Goal: Information Seeking & Learning: Learn about a topic

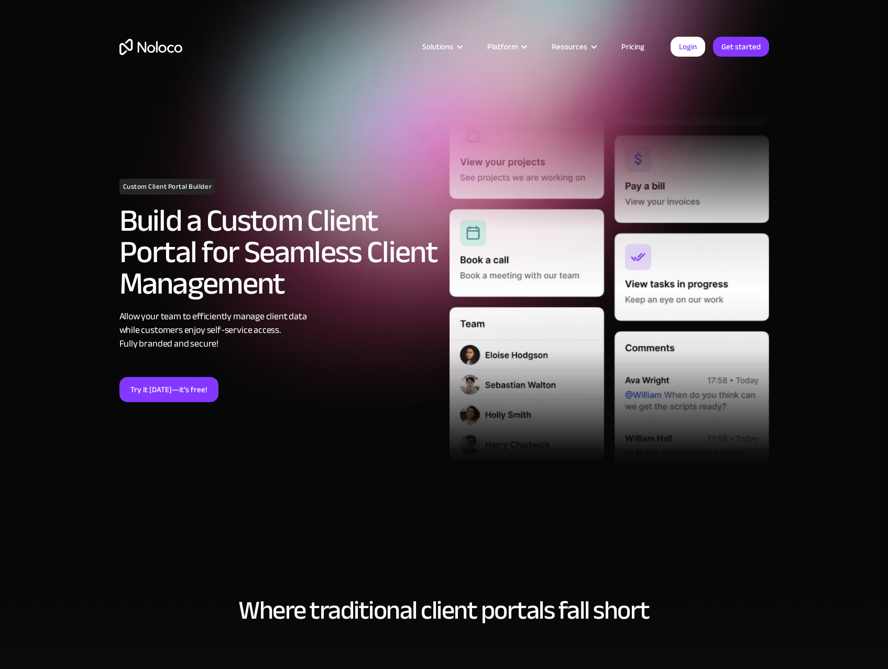
click at [626, 46] on link "Pricing" at bounding box center [632, 47] width 49 height 14
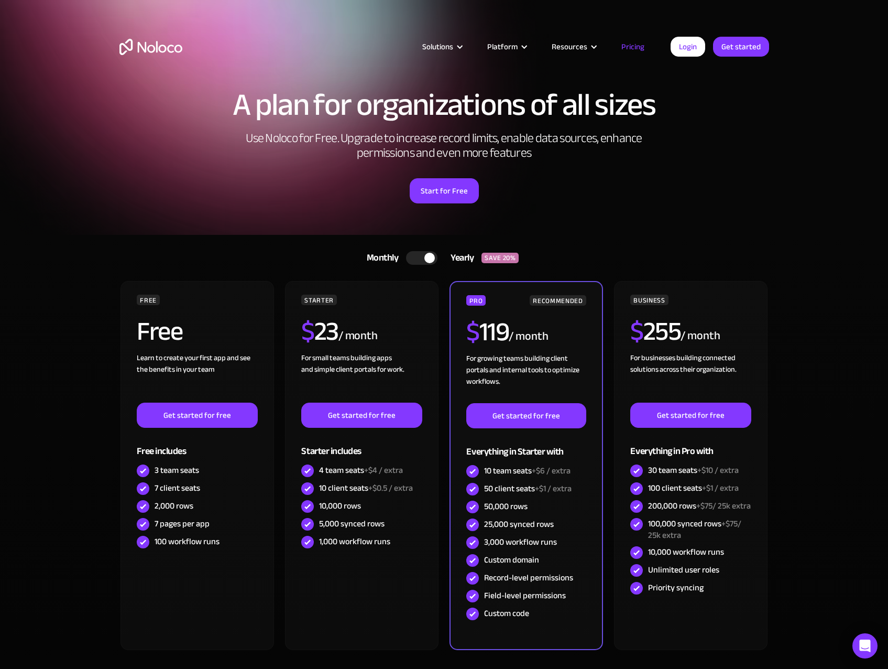
click at [225, 227] on div "A plan for organizations of all sizes Use Noloco for Free. Upgrade to increase …" at bounding box center [444, 157] width 671 height 156
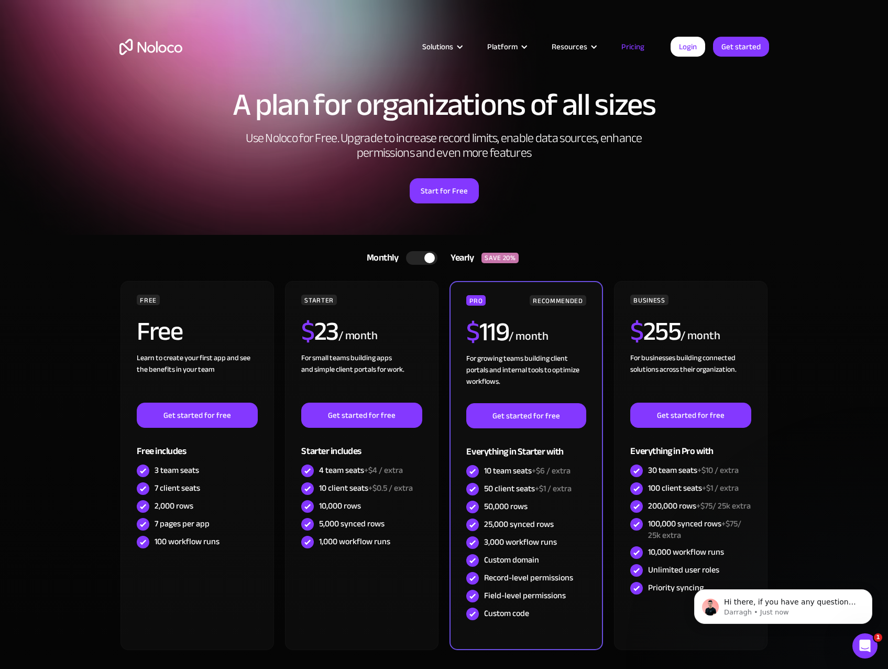
drag, startPoint x: 425, startPoint y: 257, endPoint x: 401, endPoint y: 244, distance: 27.7
click at [425, 257] on div at bounding box center [429, 258] width 10 height 10
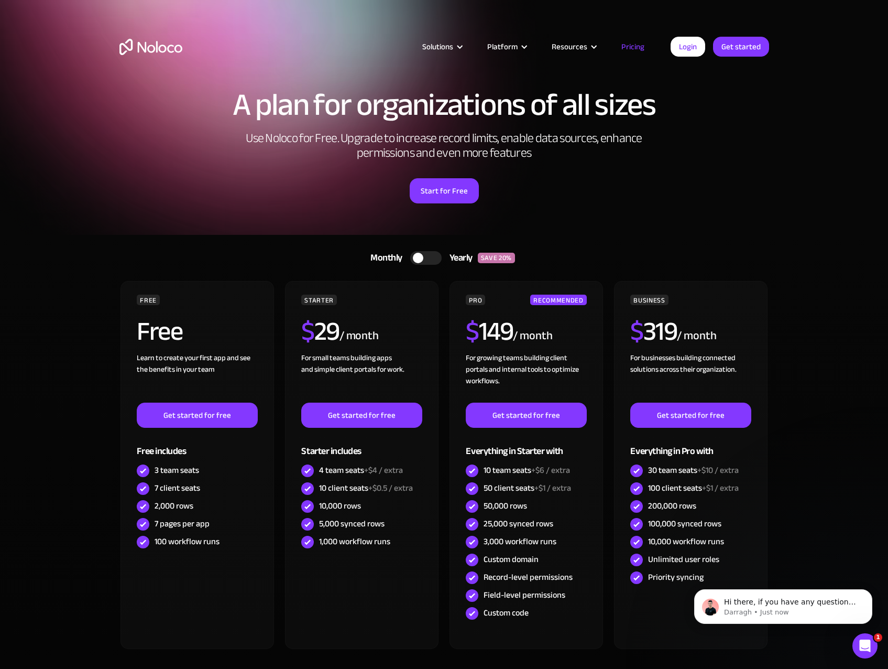
click at [152, 53] on img "home" at bounding box center [150, 47] width 63 height 16
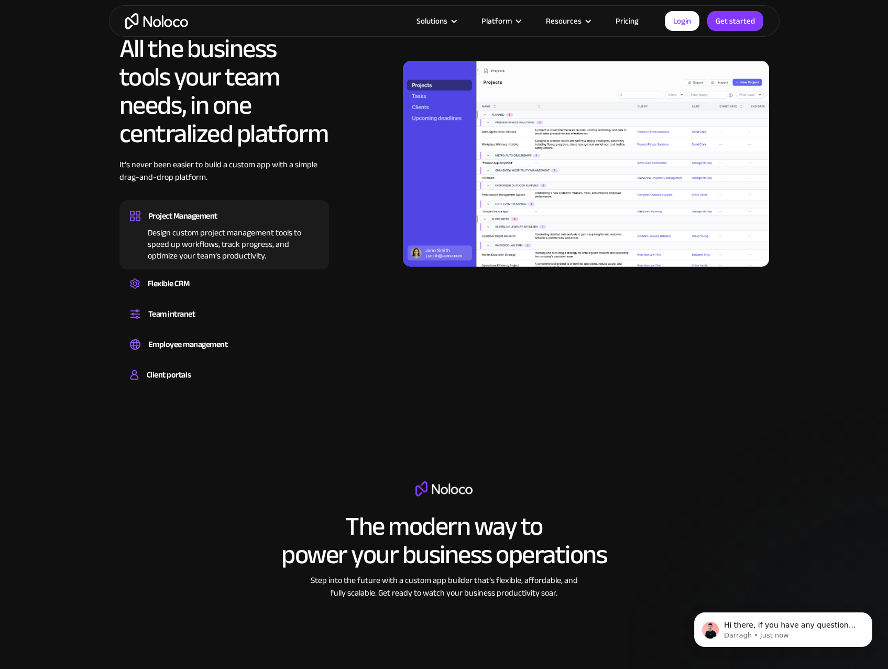
scroll to position [943, 0]
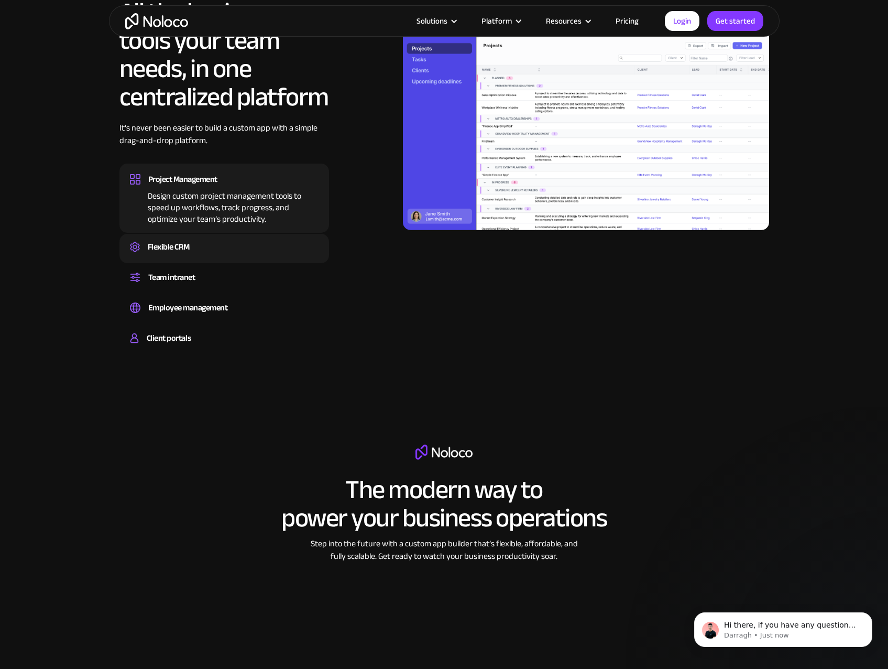
click at [217, 244] on div "Flexible CRM" at bounding box center [224, 247] width 189 height 16
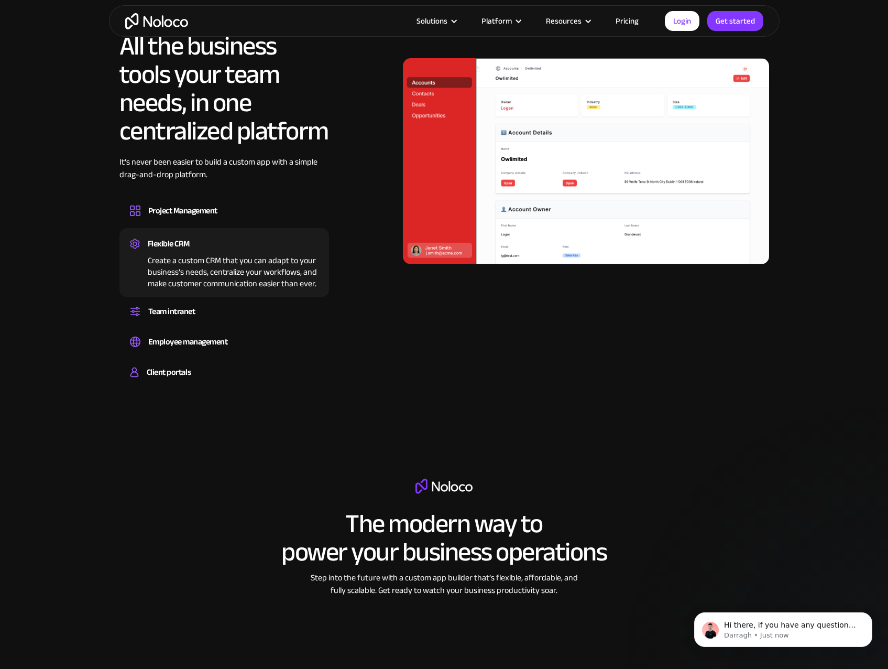
scroll to position [891, 0]
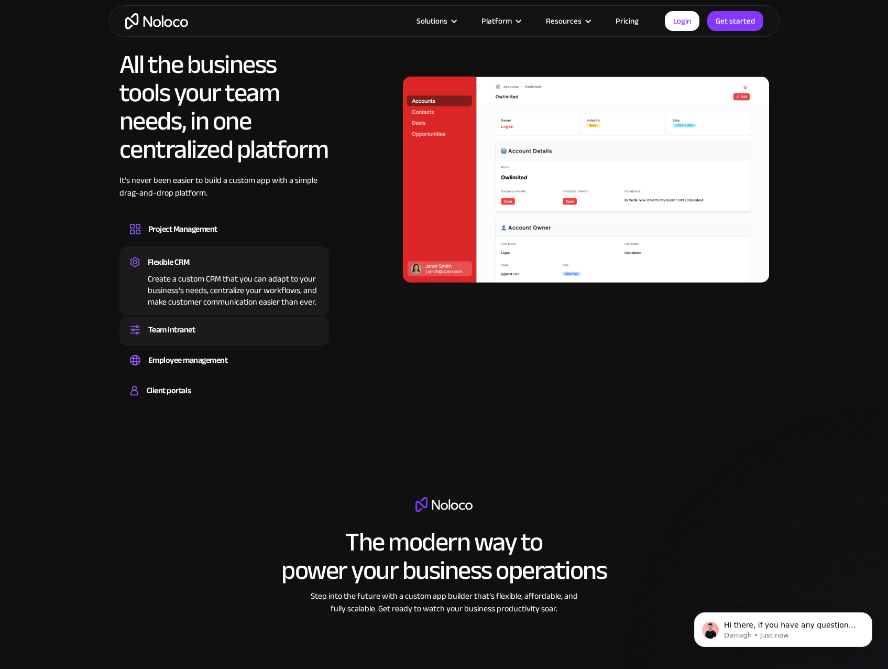
click at [262, 318] on div "Team intranet Set up a central space for your team to collaborate, share inform…" at bounding box center [224, 330] width 210 height 29
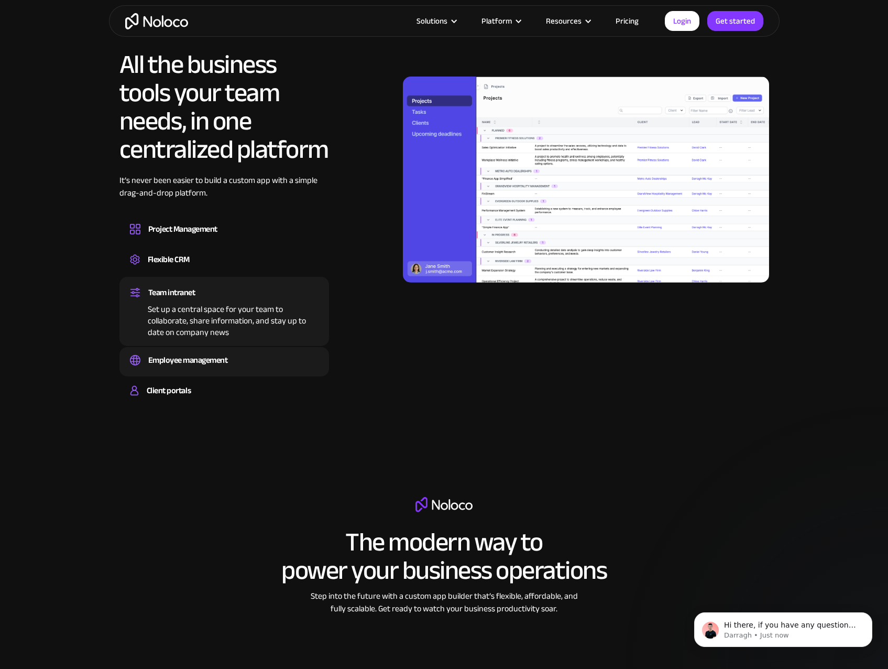
click at [243, 354] on div "Employee management" at bounding box center [224, 360] width 189 height 16
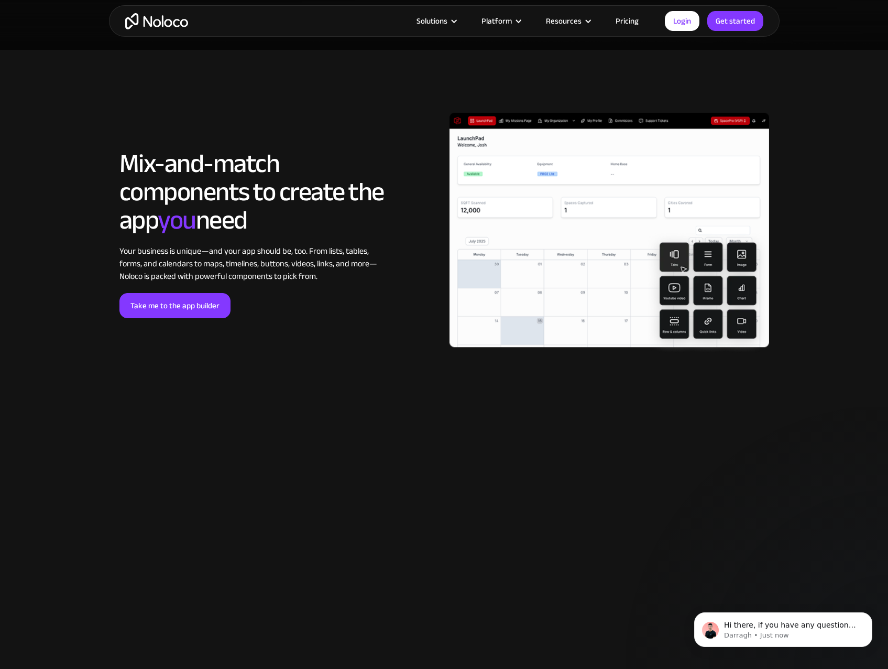
scroll to position [2096, 0]
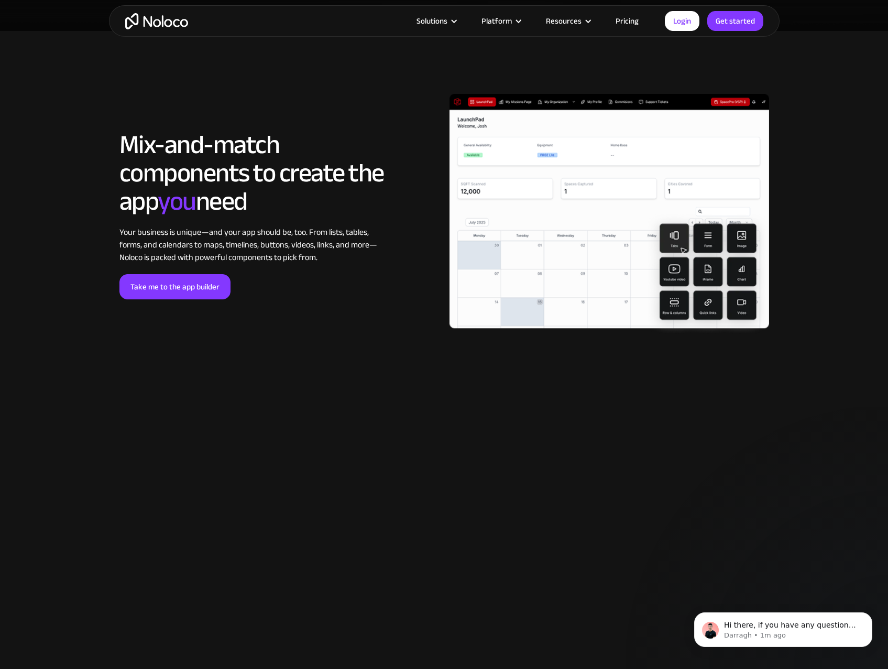
click at [625, 22] on link "Pricing" at bounding box center [627, 21] width 49 height 14
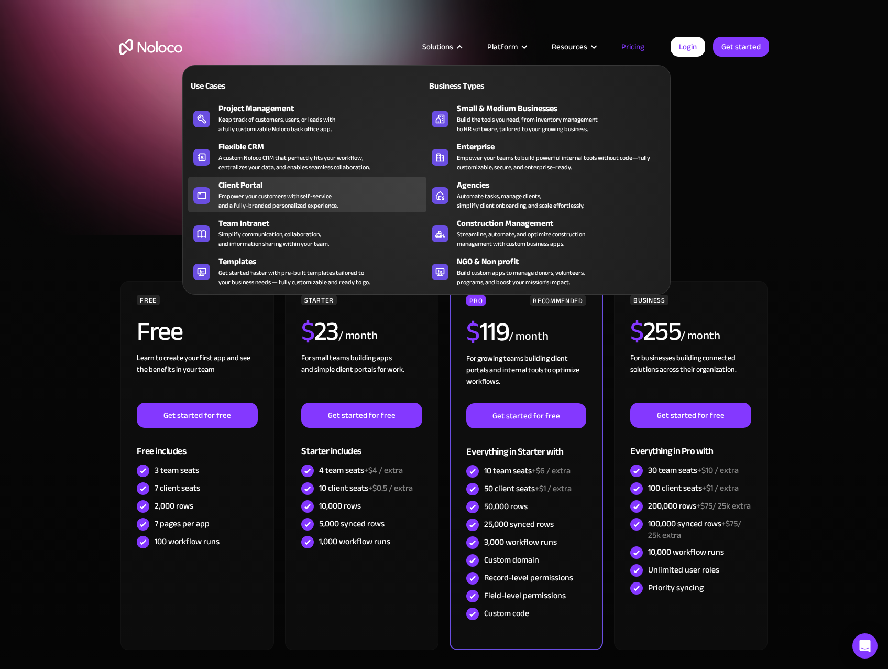
click at [342, 189] on div "Client Portal" at bounding box center [325, 185] width 213 height 13
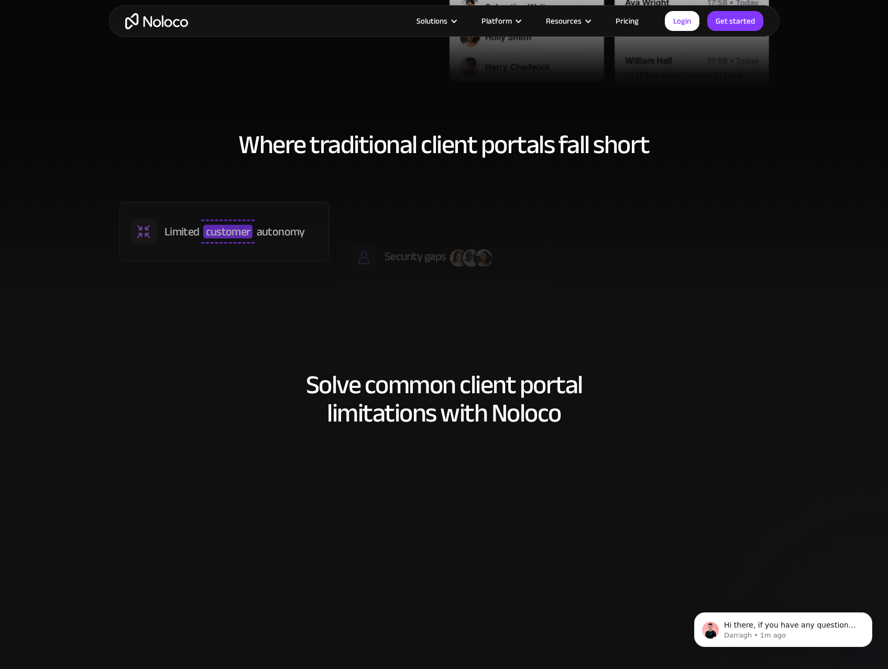
scroll to position [472, 0]
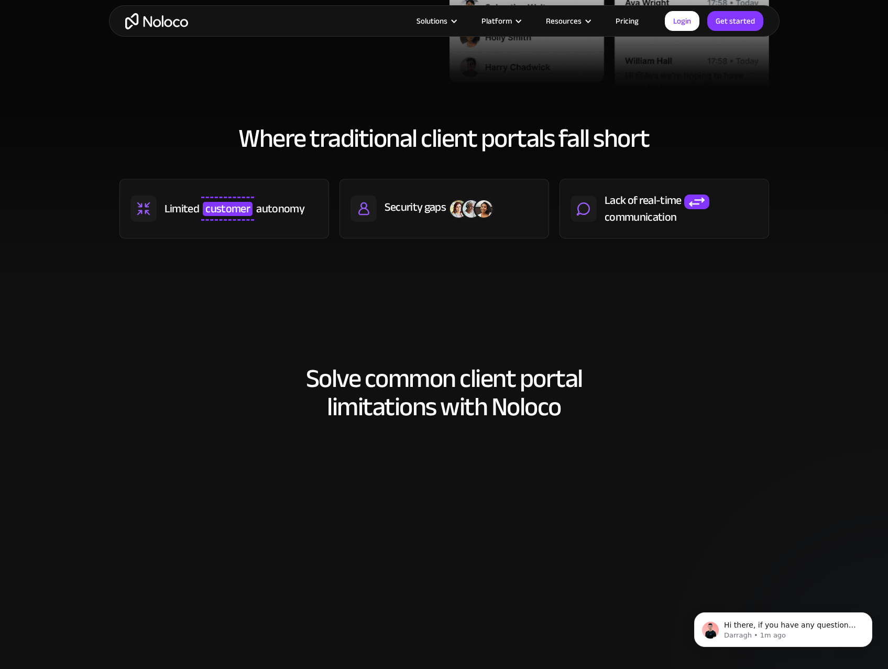
click at [75, 167] on section "Where traditional client portals fall short Limited customer autonomy Security …" at bounding box center [444, 208] width 888 height 188
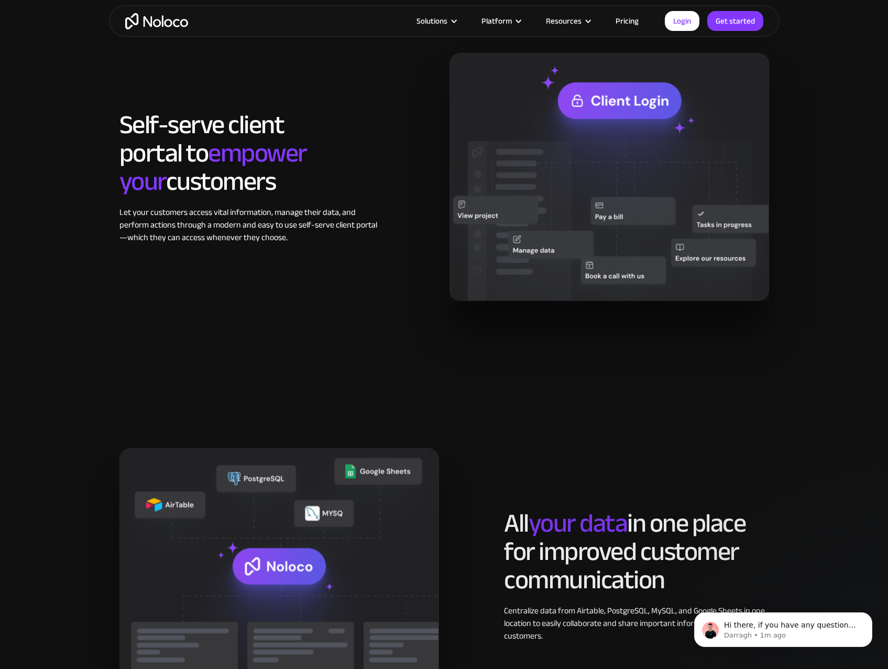
scroll to position [891, 0]
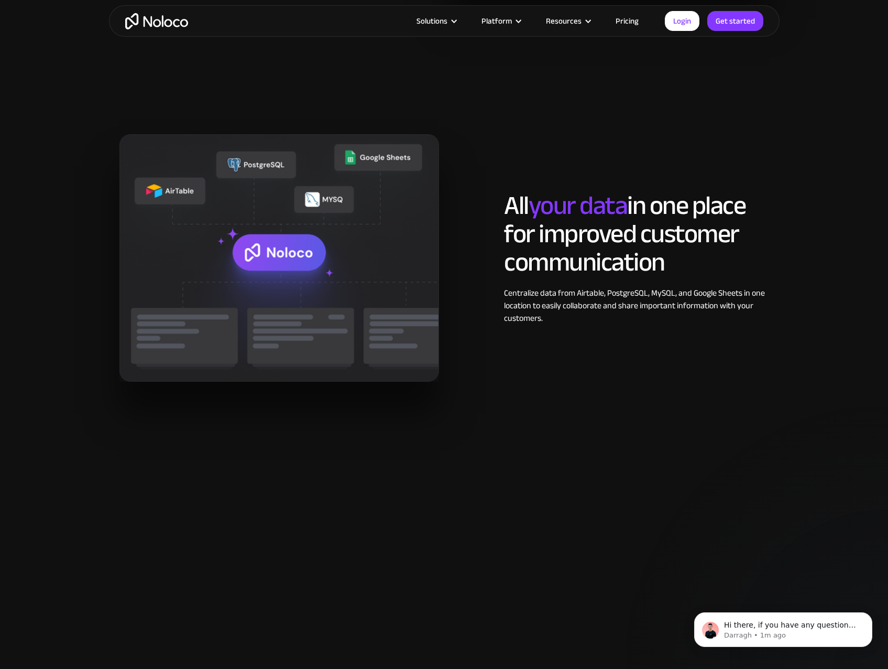
click at [90, 170] on section "All your data in one place for improved customer communication Centralize data …" at bounding box center [444, 268] width 888 height 394
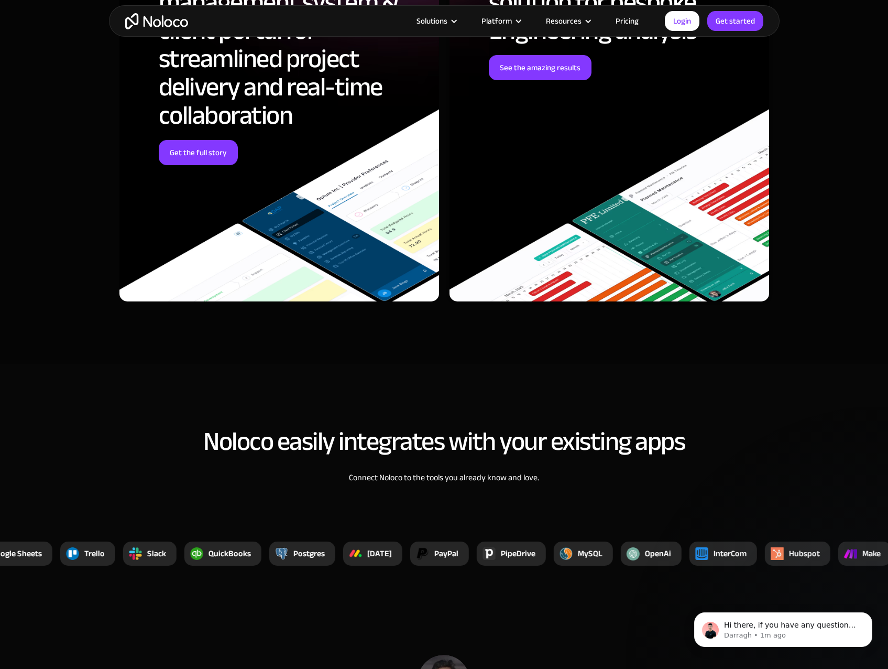
scroll to position [3615, 0]
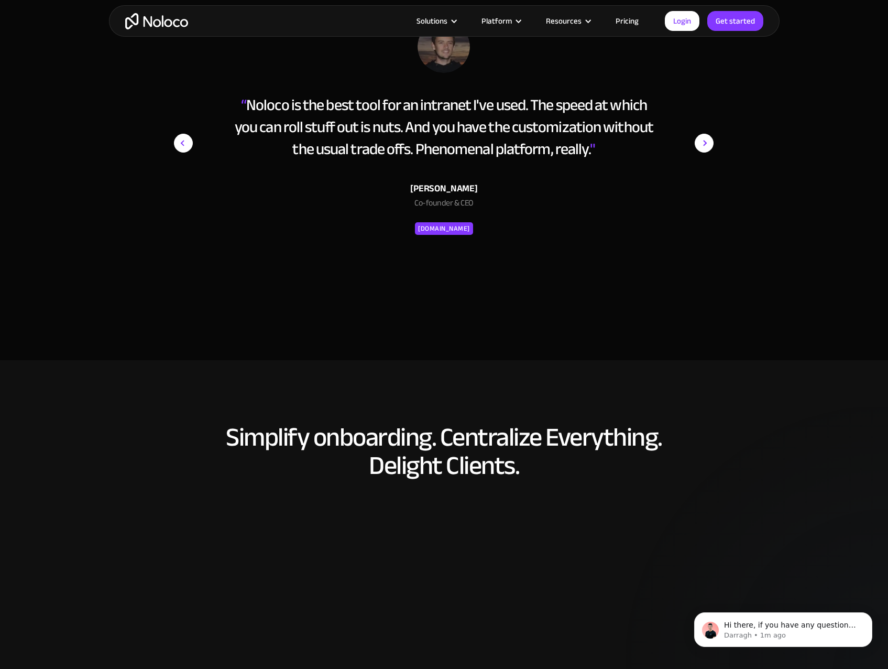
scroll to position [4244, 0]
